Goal: Task Accomplishment & Management: Complete application form

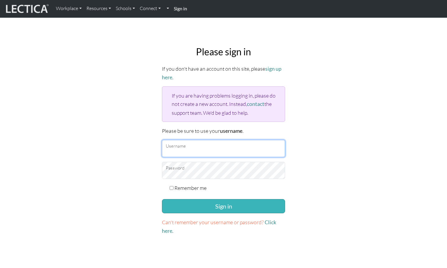
type input "nstaubach@google.com"
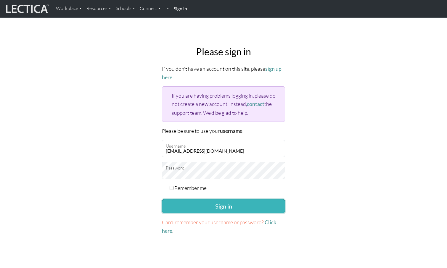
click at [202, 204] on button "Sign in" at bounding box center [223, 206] width 123 height 14
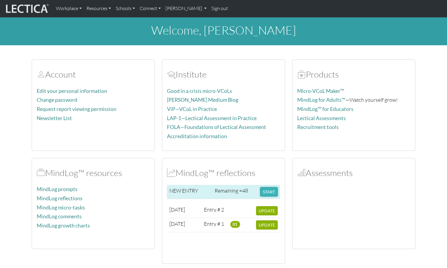
click at [268, 190] on button "START" at bounding box center [268, 191] width 17 height 9
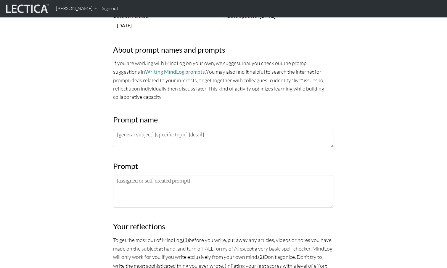
scroll to position [210, 0]
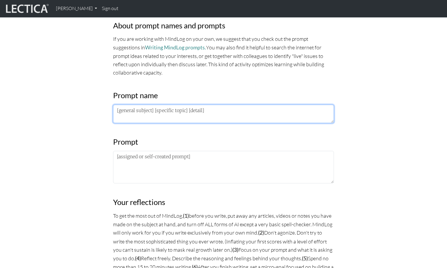
click at [186, 111] on textarea at bounding box center [223, 114] width 221 height 18
type textarea "LDP 2025"
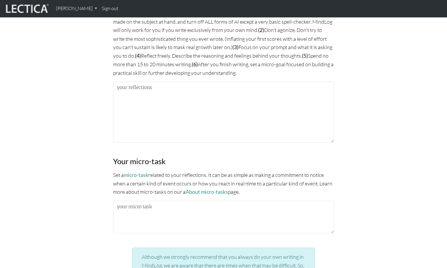
scroll to position [446, 0]
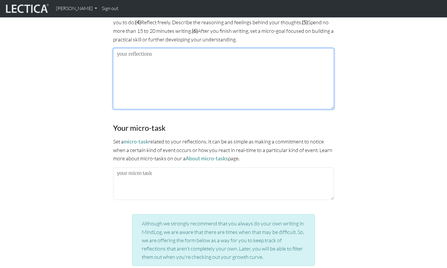
click at [189, 86] on textarea at bounding box center [223, 78] width 221 height 61
paste textarea "Lore I do sitametc adipi eli seddoeiu/temporinci/utlaboree do magn ali enimadmi…"
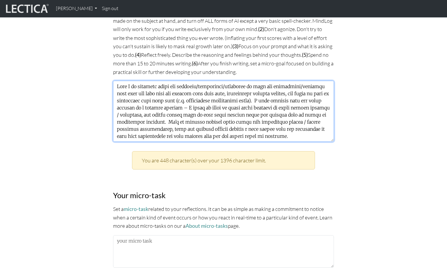
scroll to position [397, 0]
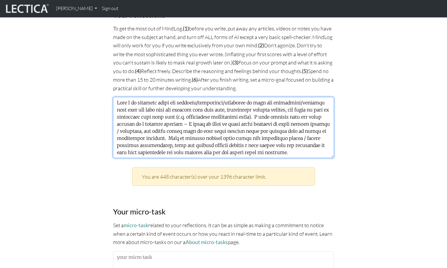
click at [124, 101] on textarea at bounding box center [223, 127] width 221 height 61
drag, startPoint x: 124, startPoint y: 101, endPoint x: 253, endPoint y: 101, distance: 128.8
click at [253, 101] on textarea at bounding box center [223, 127] width 221 height 61
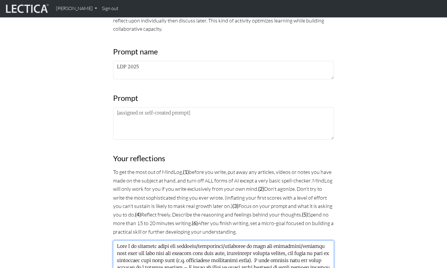
scroll to position [215, 0]
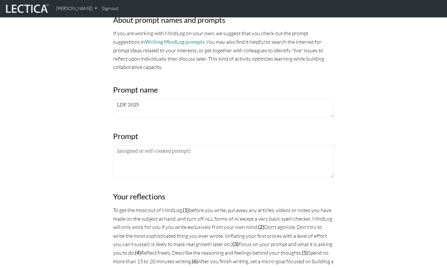
type textarea "Lore I do sitametc adipi eli seddoeiu/temporinci/utlaboree do magn ali enimadmi…"
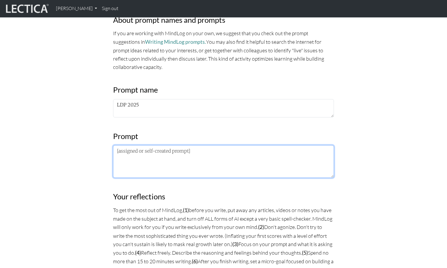
click at [161, 154] on textarea at bounding box center [223, 161] width 221 height 33
paste textarea "What I am noticing about the lectures/frameworks/practices is"
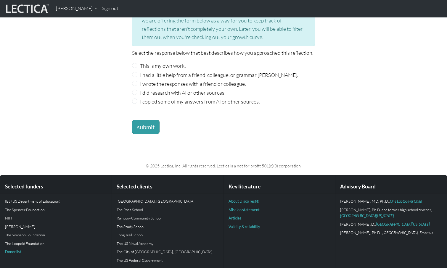
scroll to position [701, 0]
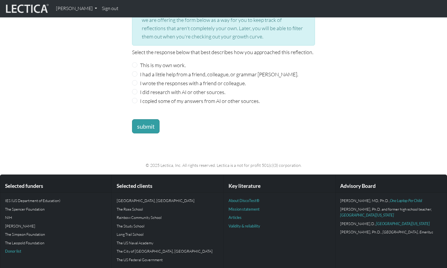
type textarea "What I am noticing about the lectures/frameworks/practices is What I am noticin…"
click at [137, 63] on input "This is my own work." at bounding box center [134, 64] width 5 height 5
radio input "true"
click at [143, 123] on button "submit" at bounding box center [146, 126] width 28 height 14
